Goal: Information Seeking & Learning: Learn about a topic

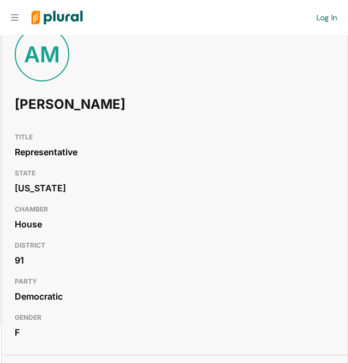
scroll to position [99, 0]
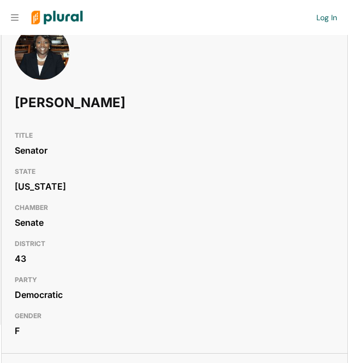
scroll to position [101, 0]
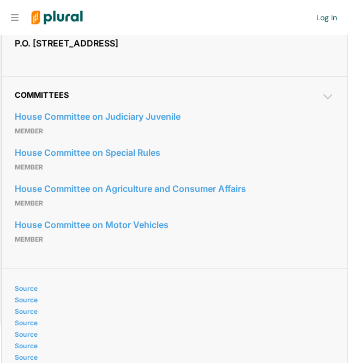
scroll to position [578, 0]
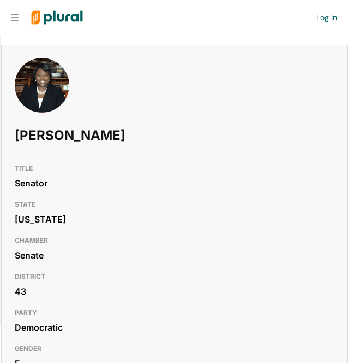
scroll to position [67, 0]
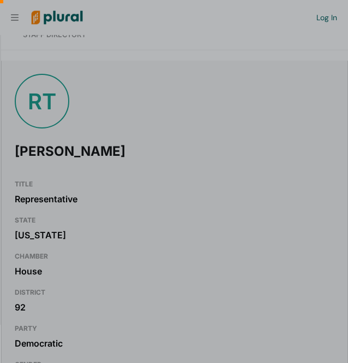
scroll to position [0, 11]
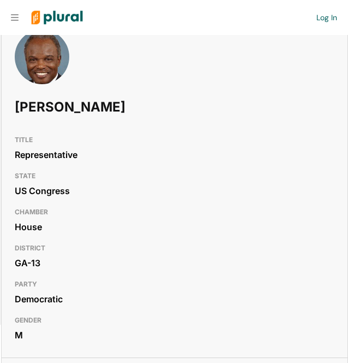
scroll to position [97, 0]
